Goal: Navigation & Orientation: Find specific page/section

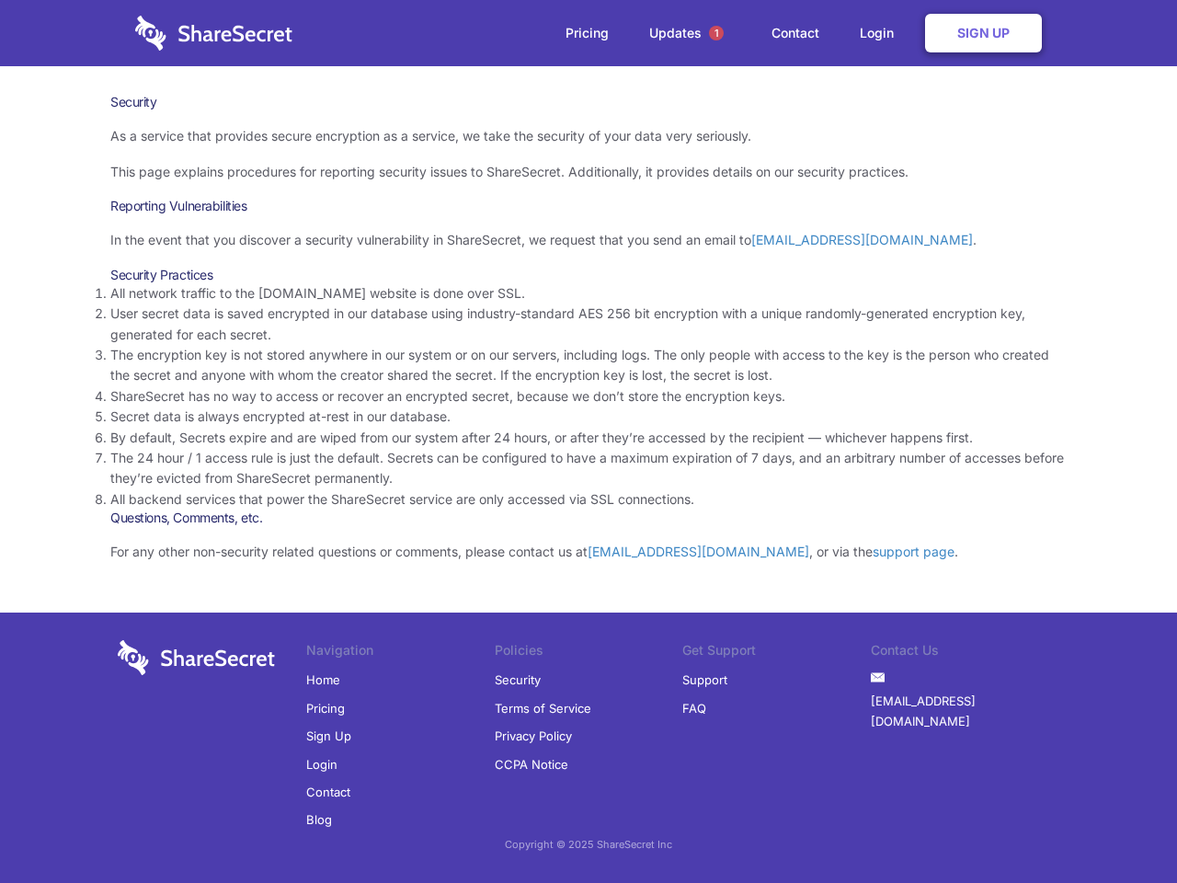
click at [589, 441] on li "By default, Secrets expire and are wiped from our system after 24 hours, or aft…" at bounding box center [588, 438] width 956 height 20
click at [716, 33] on span "1" at bounding box center [716, 33] width 15 height 15
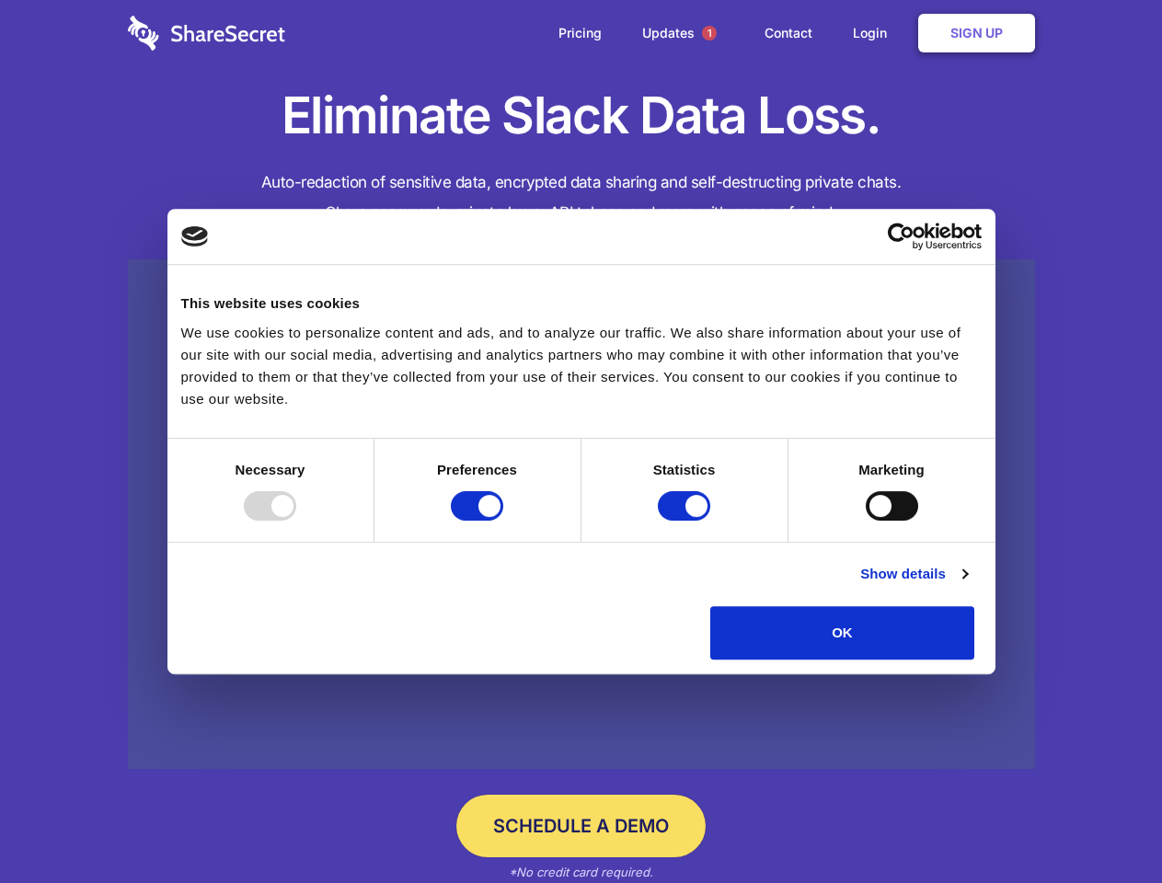
click at [296, 521] on div at bounding box center [270, 505] width 52 height 29
click at [503, 521] on input "Preferences" at bounding box center [477, 505] width 52 height 29
checkbox input "false"
click at [686, 521] on input "Statistics" at bounding box center [684, 505] width 52 height 29
checkbox input "false"
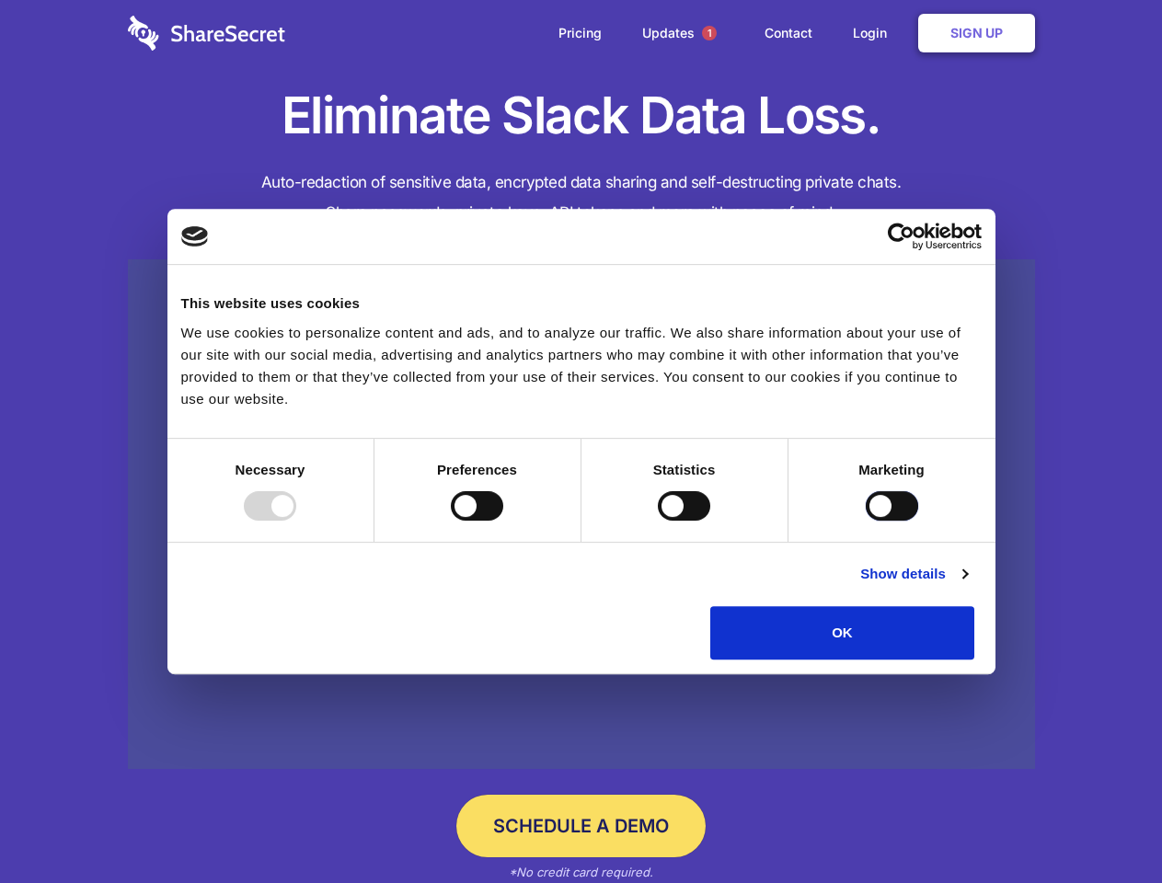
click at [865, 521] on input "Marketing" at bounding box center [891, 505] width 52 height 29
checkbox input "true"
click at [967, 585] on link "Show details" at bounding box center [913, 574] width 107 height 22
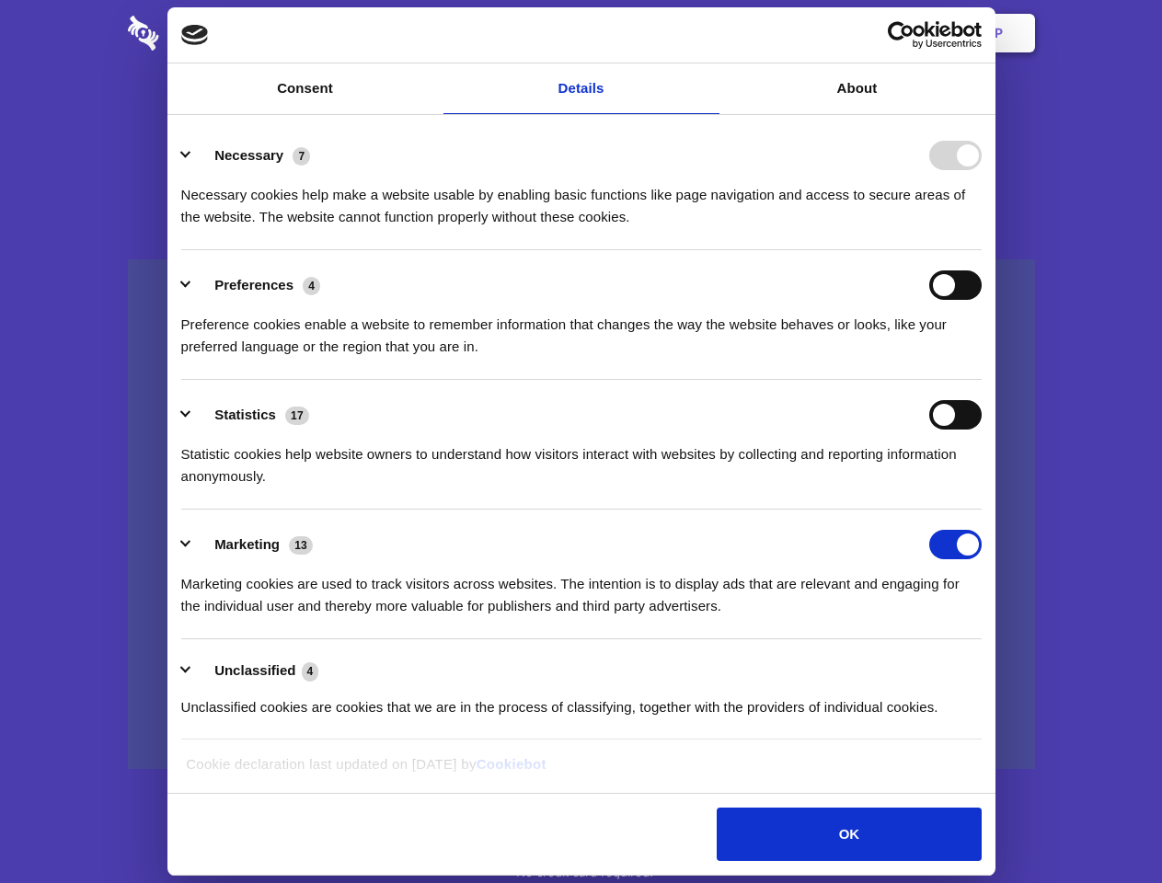
click at [981, 250] on li "Necessary 7 Necessary cookies help make a website usable by enabling basic func…" at bounding box center [581, 185] width 800 height 130
click at [708, 33] on span "1" at bounding box center [709, 33] width 15 height 15
